Goal: Task Accomplishment & Management: Use online tool/utility

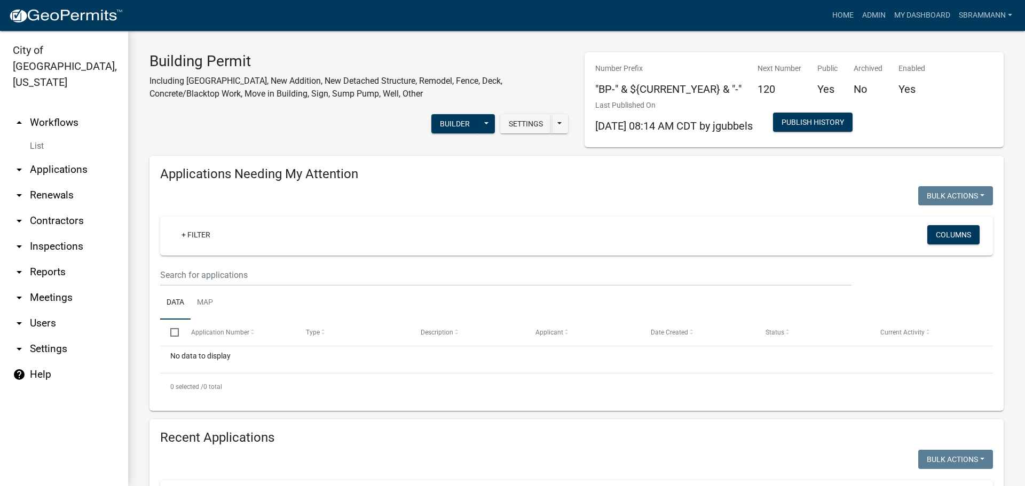
select select "3: 100"
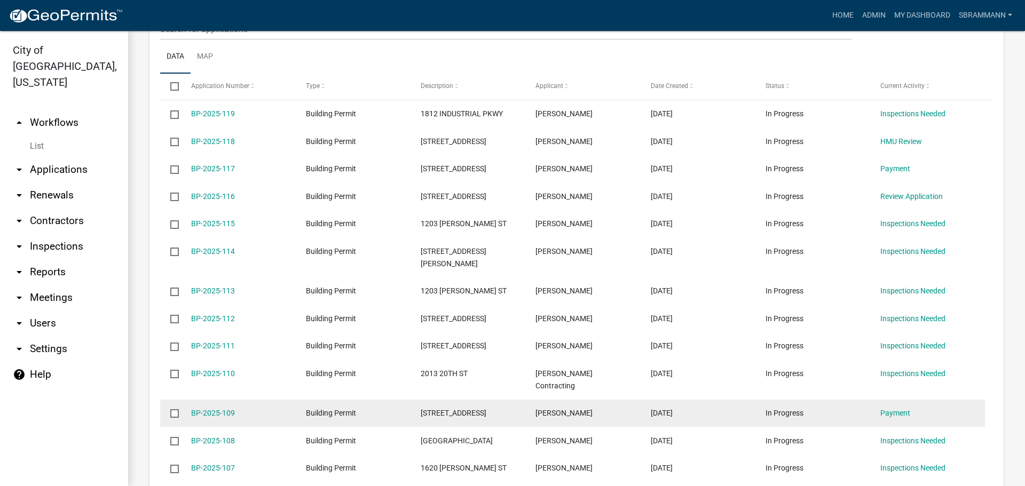
scroll to position [530, 0]
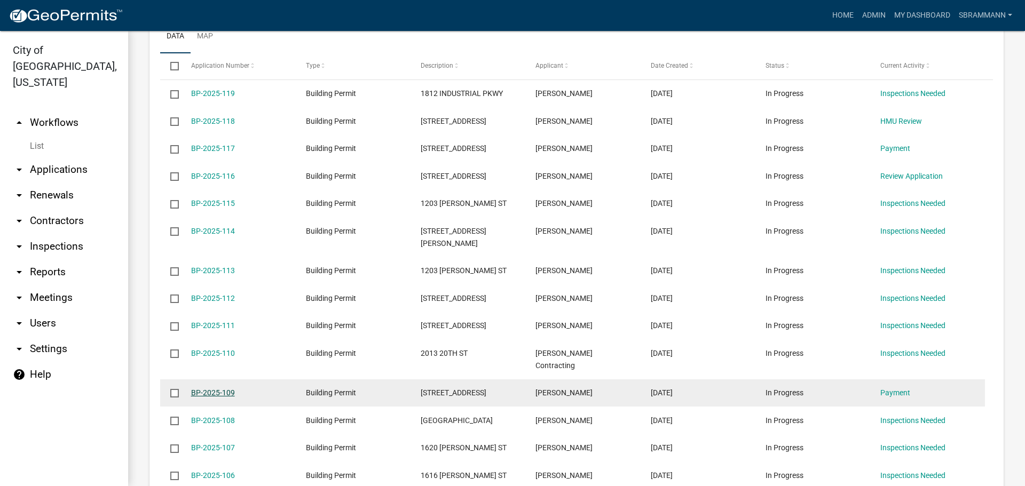
click at [222, 389] on link "BP-2025-109" at bounding box center [213, 393] width 44 height 9
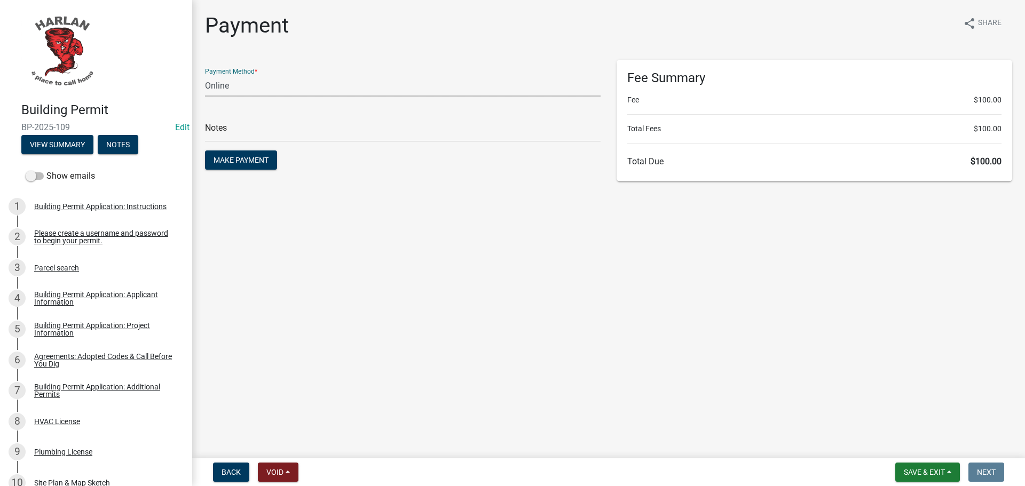
click at [217, 80] on select "Credit Card POS Check Cash Online" at bounding box center [403, 86] width 396 height 22
select select "1: 0"
click at [205, 75] on select "Credit Card POS Check Cash Online" at bounding box center [403, 86] width 396 height 22
click at [216, 130] on input "text" at bounding box center [403, 131] width 396 height 22
type input "0"
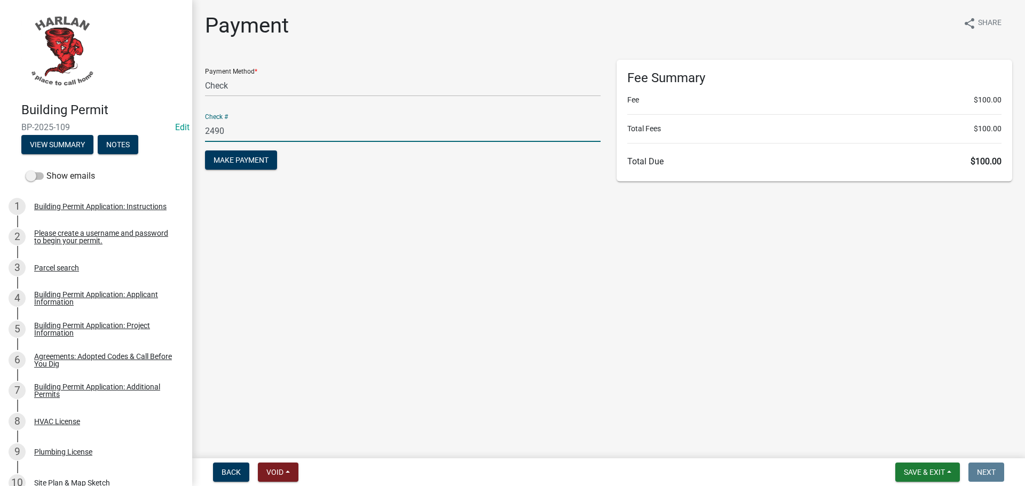
click at [262, 128] on input "2490" at bounding box center [403, 131] width 396 height 22
type input "2490"
click at [248, 153] on button "Make Payment" at bounding box center [241, 160] width 72 height 19
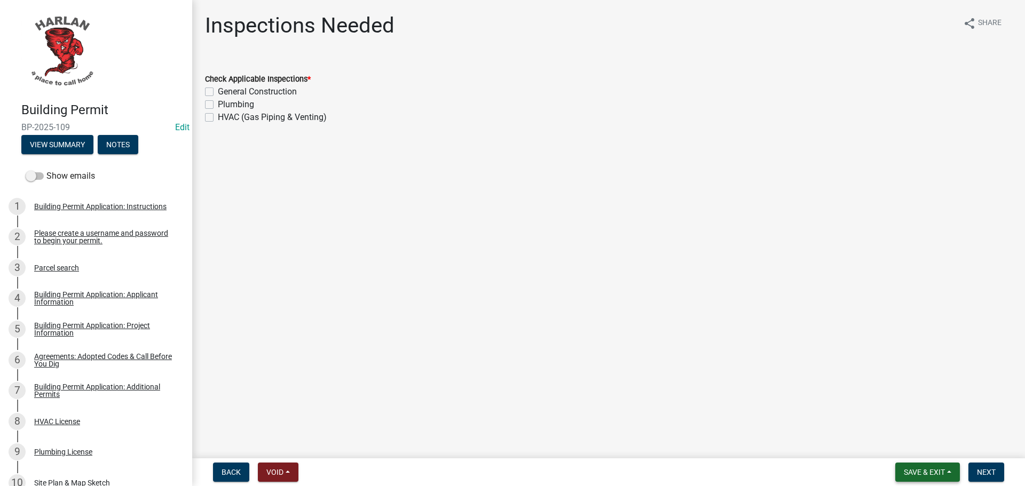
click at [911, 468] on span "Save & Exit" at bounding box center [924, 472] width 41 height 9
click at [910, 445] on button "Save & Exit" at bounding box center [916, 445] width 85 height 26
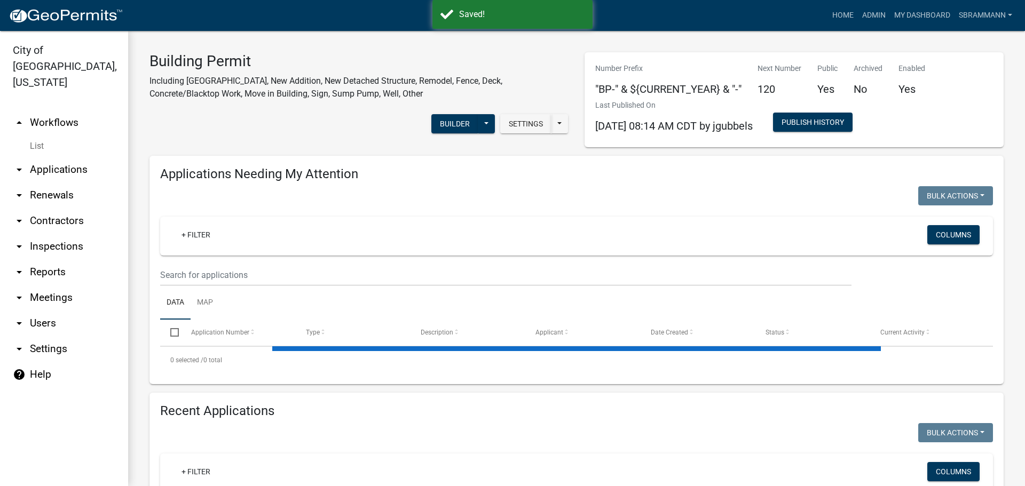
select select "3: 100"
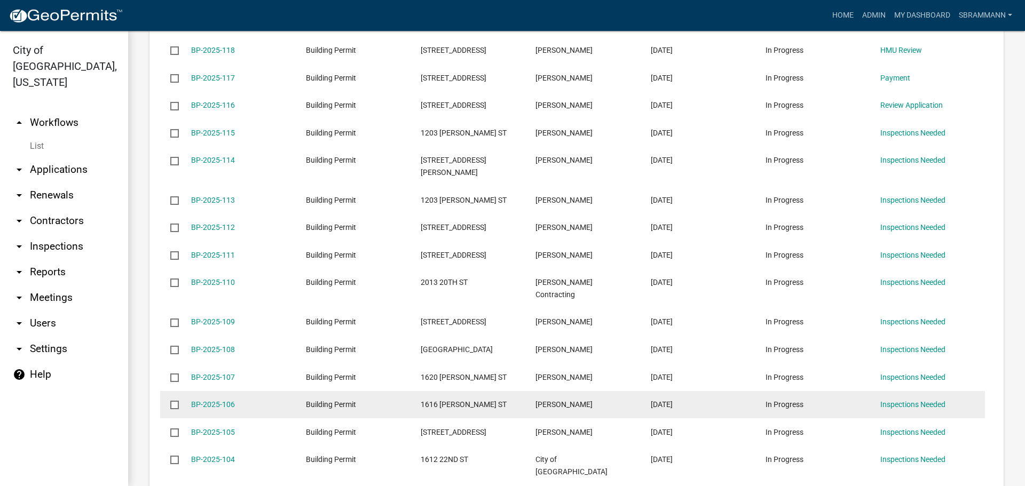
scroll to position [694, 0]
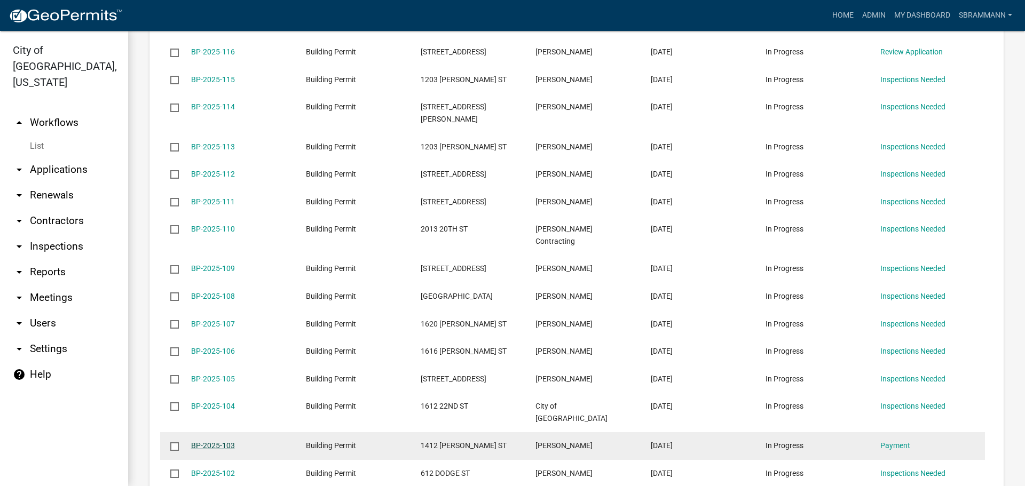
click at [212, 441] on link "BP-2025-103" at bounding box center [213, 445] width 44 height 9
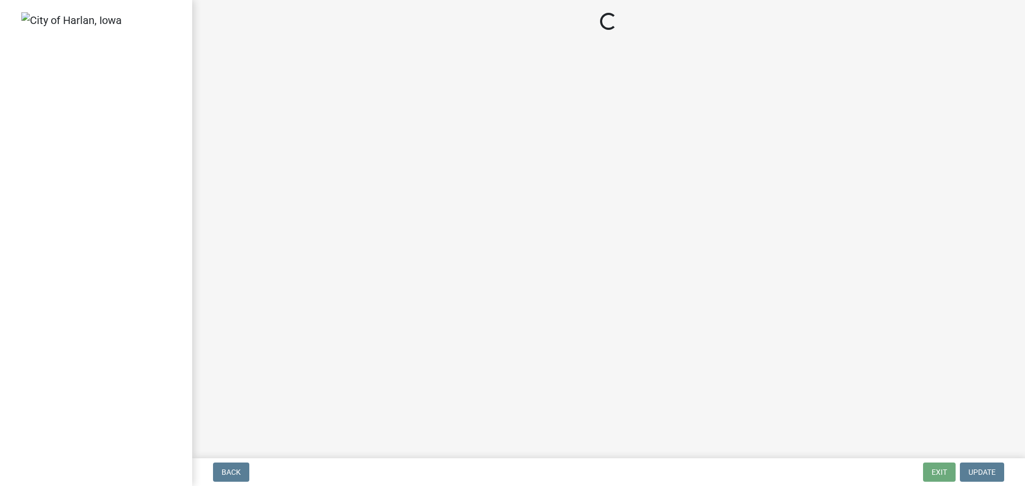
select select "3: 3"
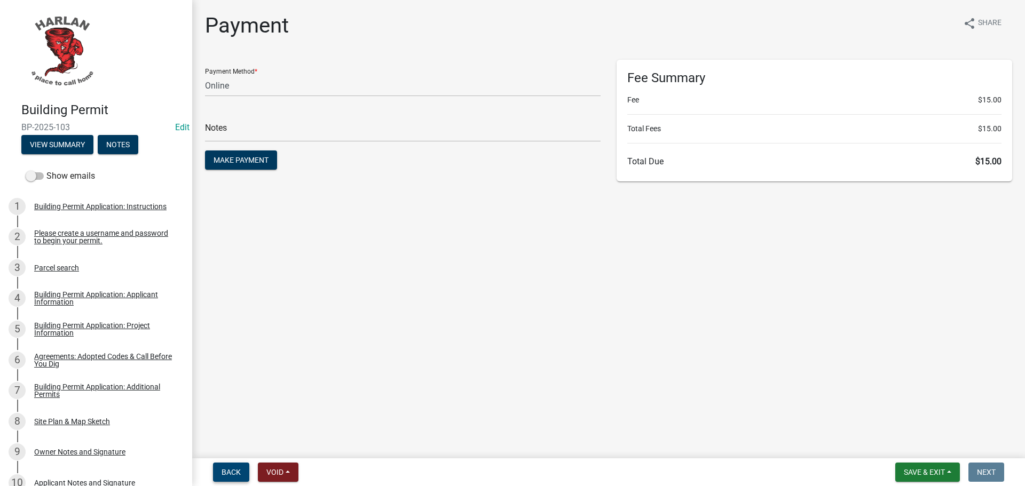
click at [233, 465] on button "Back" at bounding box center [231, 472] width 36 height 19
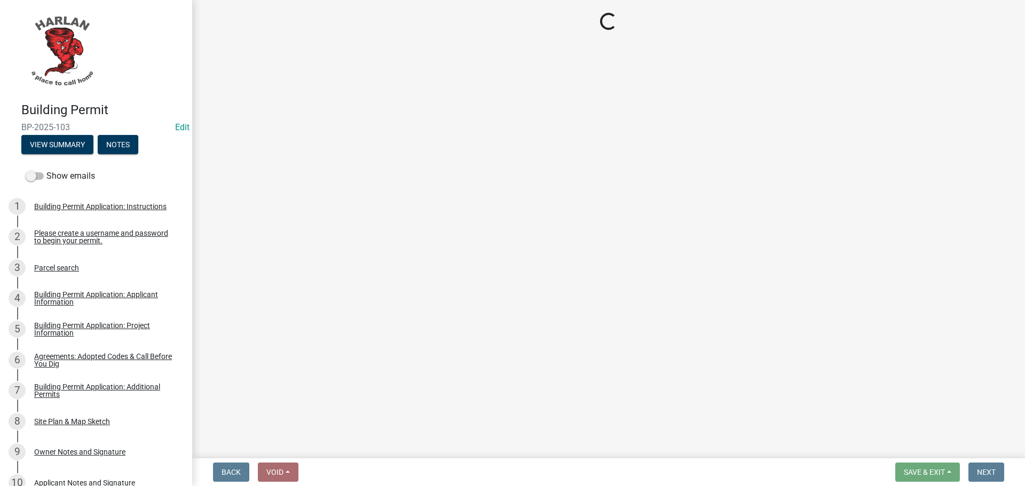
select select "7298562d-80e2-4015-9188-174ec1b44f73"
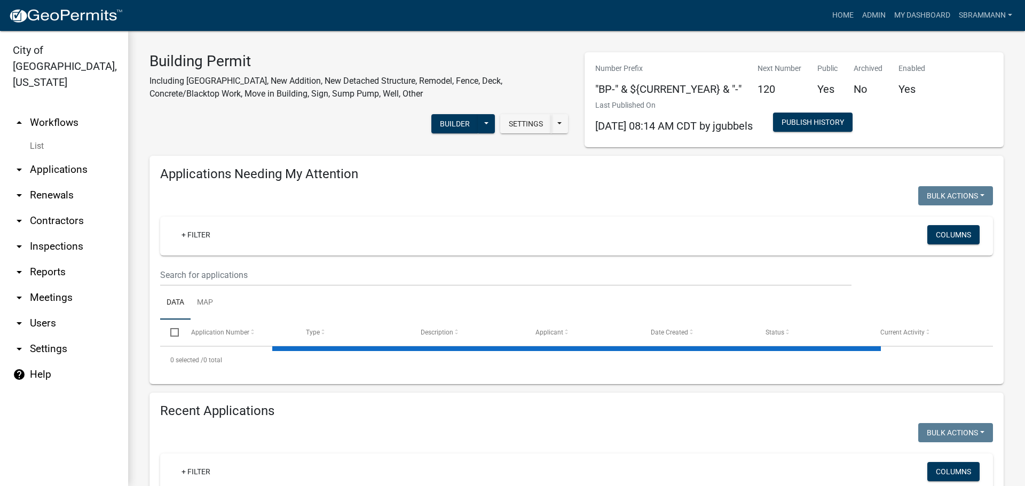
select select "3: 100"
